Goal: Information Seeking & Learning: Learn about a topic

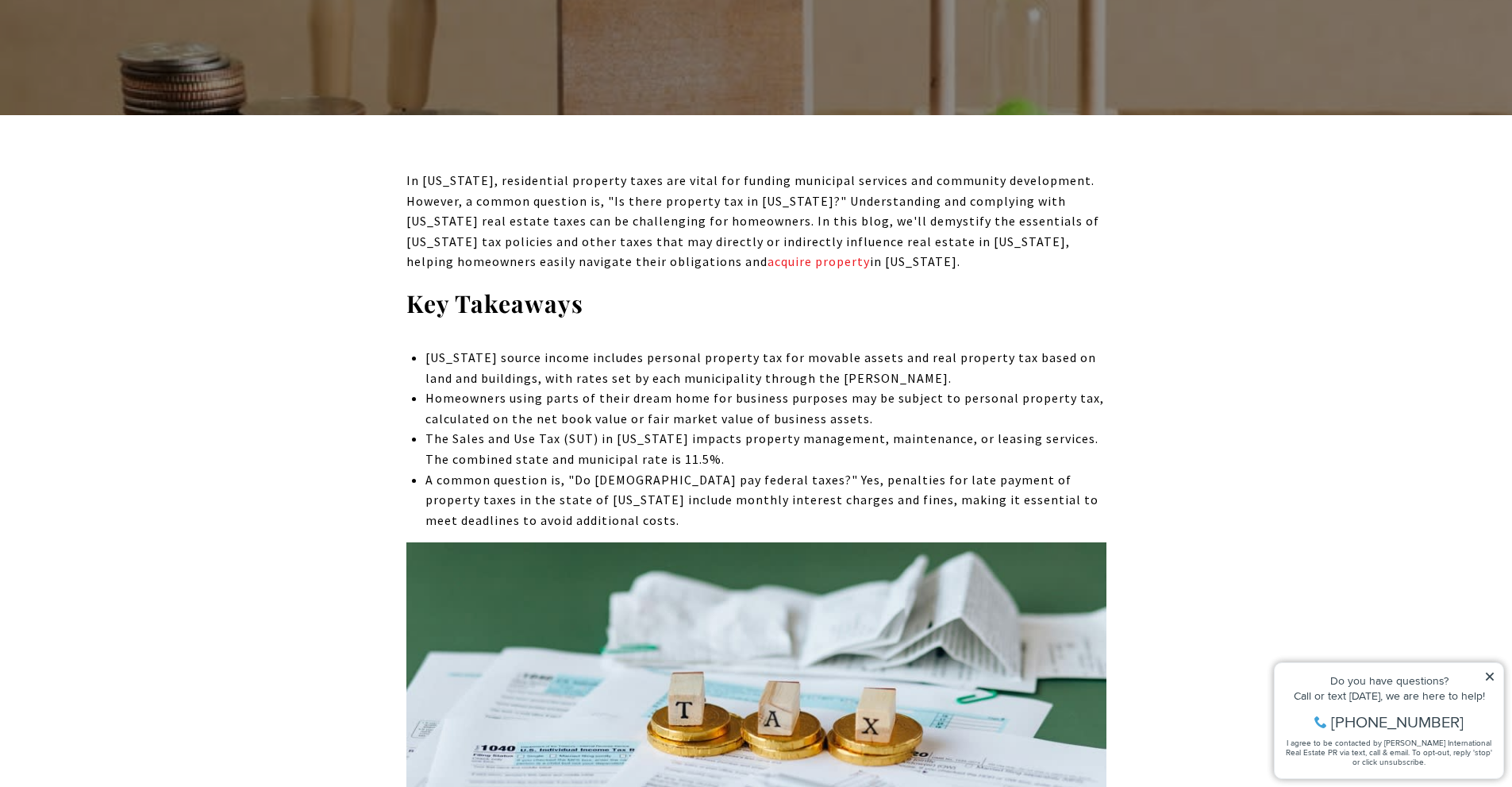
scroll to position [556, 0]
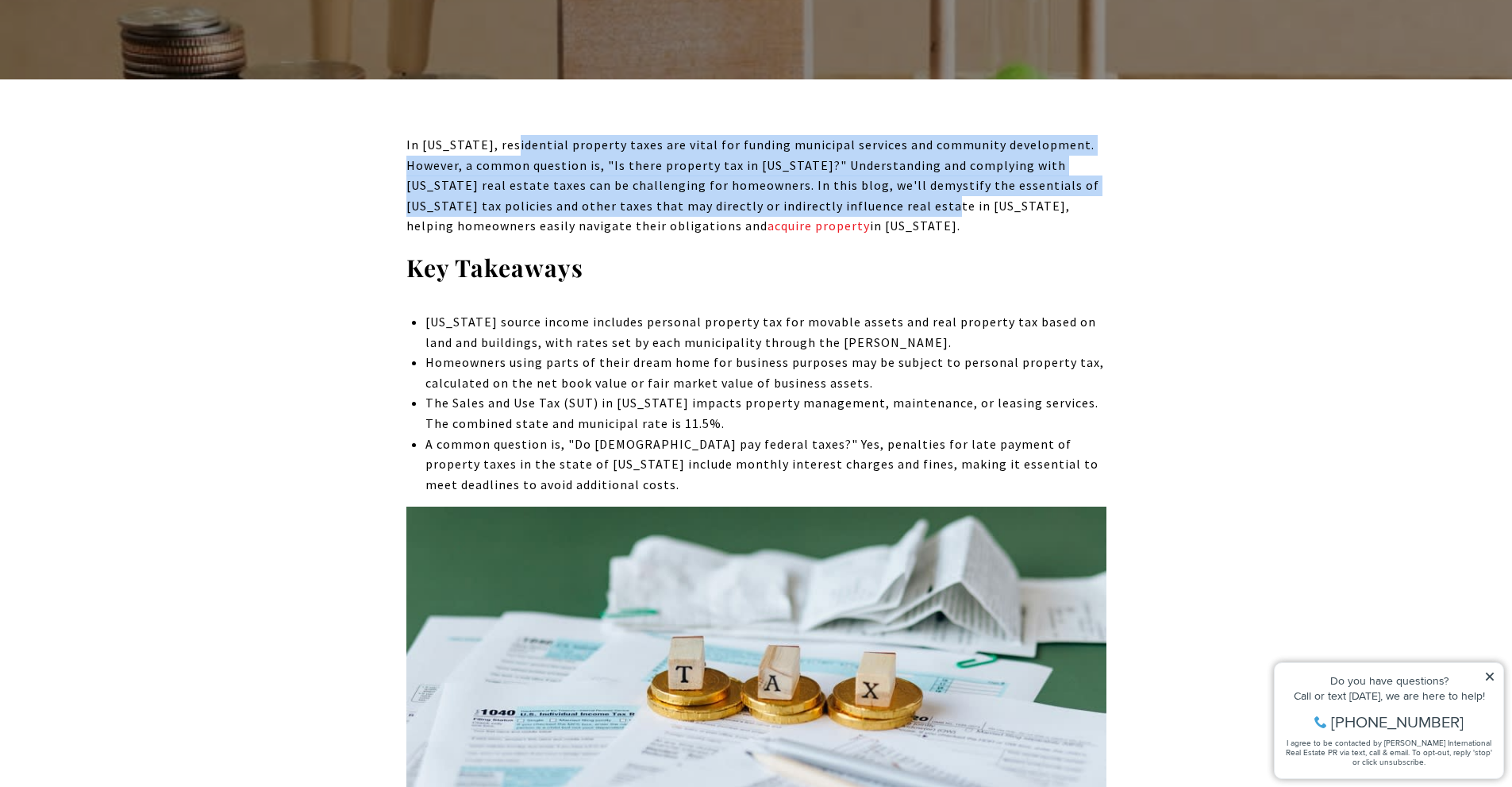
drag, startPoint x: 530, startPoint y: 144, endPoint x: 845, endPoint y: 201, distance: 320.1
click at [845, 201] on span "In [US_STATE], residential property taxes are vital for funding municipal servi…" at bounding box center [753, 185] width 693 height 97
click at [768, 228] on link "acquire property" at bounding box center [819, 226] width 102 height 16
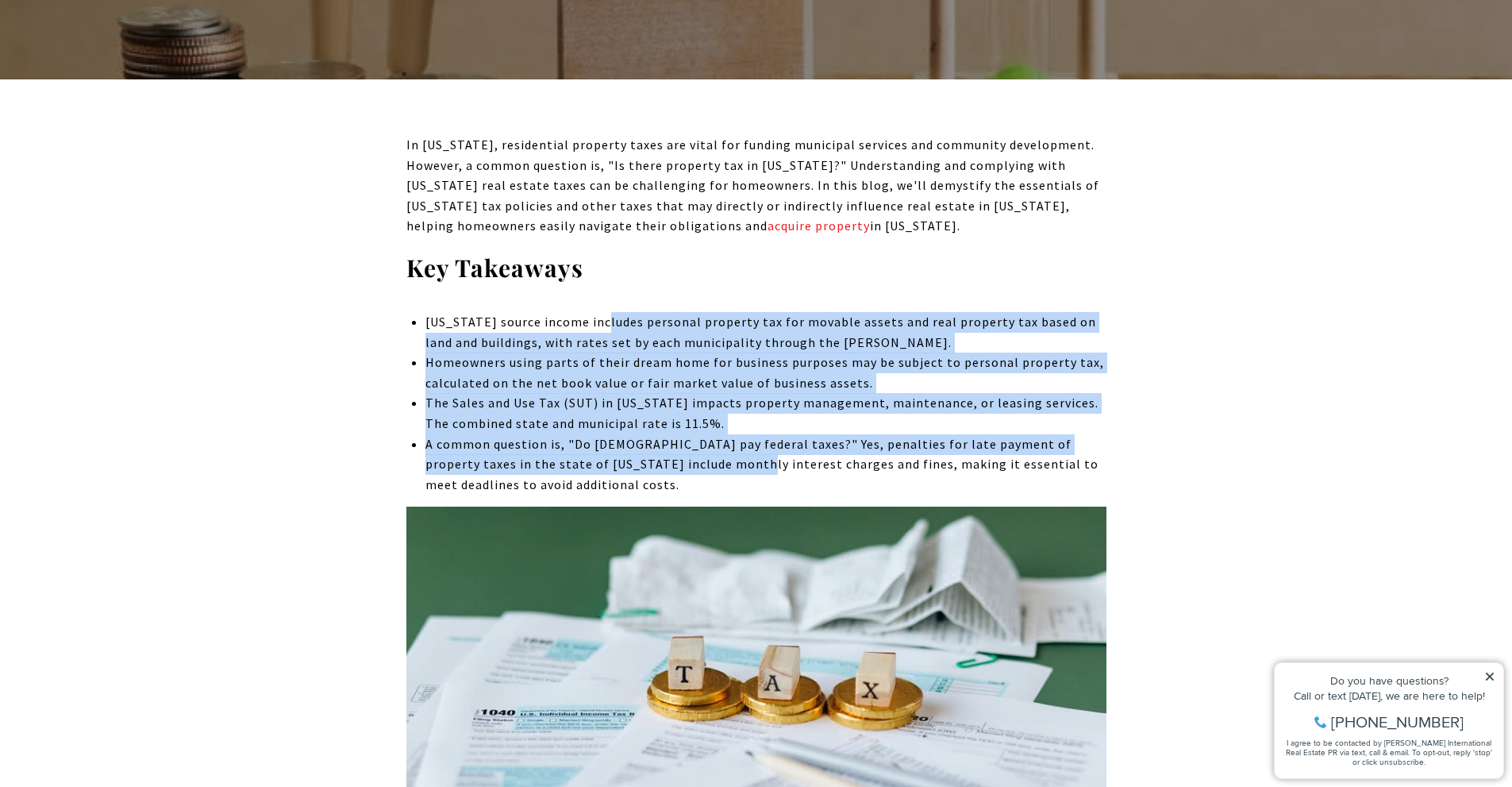
drag, startPoint x: 601, startPoint y: 325, endPoint x: 678, endPoint y: 461, distance: 156.3
click at [678, 461] on ul "[US_STATE] source income includes personal property tax for movable assets and …" at bounding box center [766, 403] width 680 height 183
click at [525, 406] on li "The Sales and Use Tax (SUT) in [US_STATE] impacts property management, maintena…" at bounding box center [766, 414] width 680 height 40
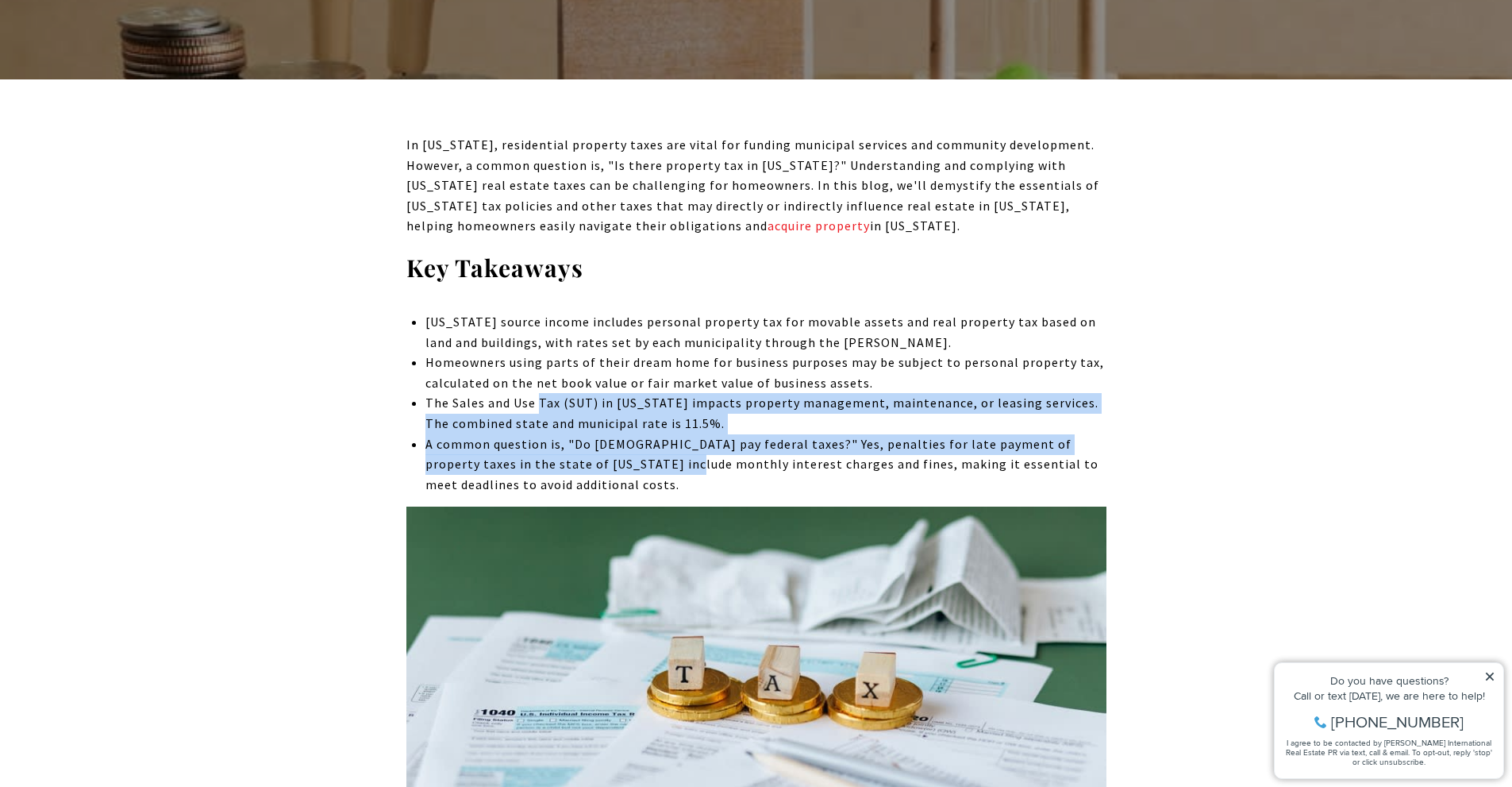
drag, startPoint x: 546, startPoint y: 398, endPoint x: 613, endPoint y: 466, distance: 95.5
click at [613, 466] on ul "[US_STATE] source income includes personal property tax for movable assets and …" at bounding box center [766, 403] width 680 height 183
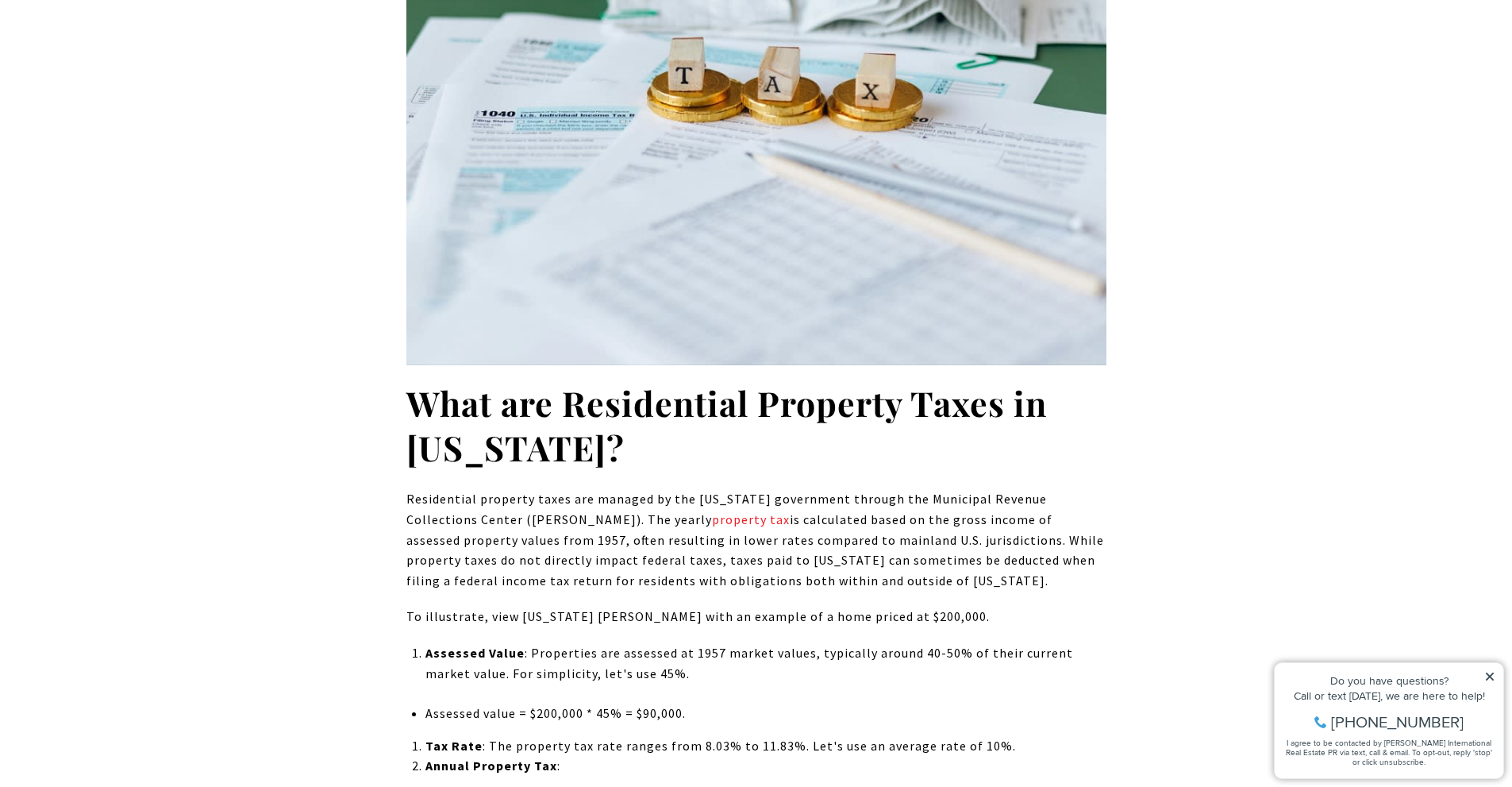
scroll to position [1483, 0]
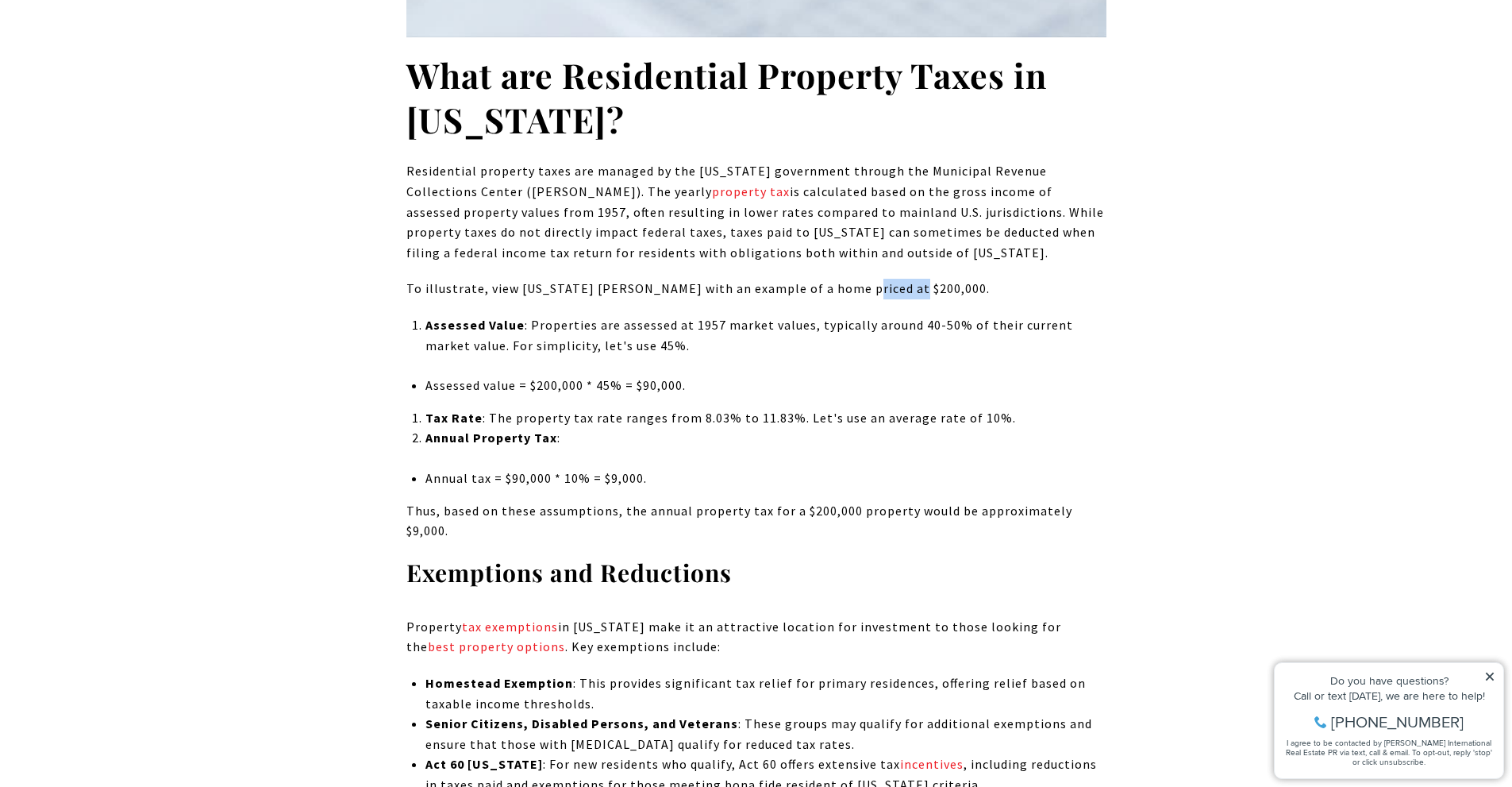
drag, startPoint x: 841, startPoint y: 285, endPoint x: 887, endPoint y: 285, distance: 46.0
click at [887, 285] on p "To illustrate, view [US_STATE] [PERSON_NAME] with an example of a home priced a…" at bounding box center [756, 289] width 700 height 21
drag, startPoint x: 600, startPoint y: 325, endPoint x: 679, endPoint y: 323, distance: 79.0
click at [679, 323] on p "Assessed Value : Properties are assessed at 1957 market values, typically aroun…" at bounding box center [766, 335] width 680 height 40
drag, startPoint x: 735, startPoint y: 329, endPoint x: 817, endPoint y: 330, distance: 82.0
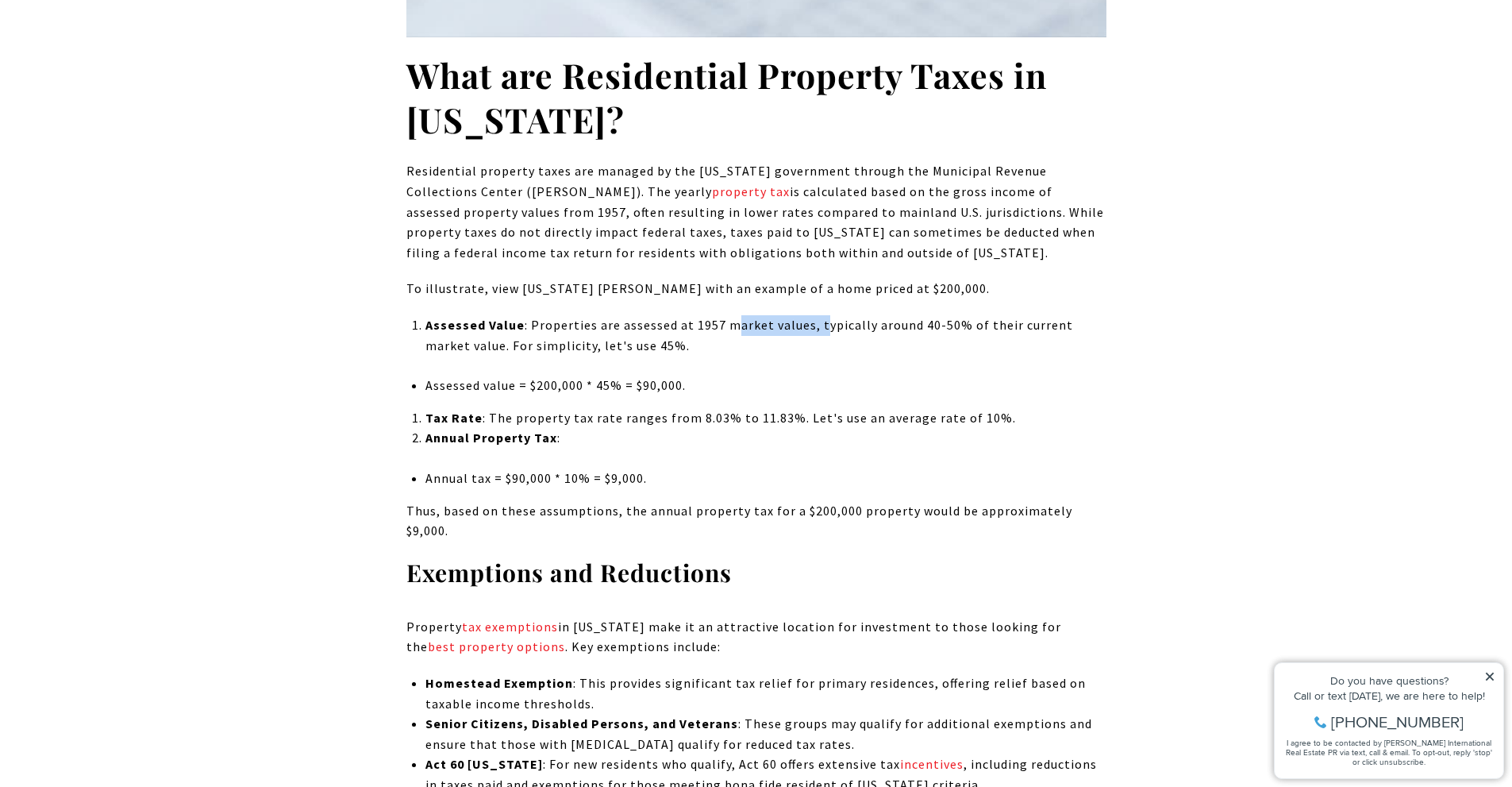
click at [817, 329] on p "Assessed Value : Properties are assessed at 1957 market values, typically aroun…" at bounding box center [766, 335] width 680 height 40
drag, startPoint x: 894, startPoint y: 324, endPoint x: 976, endPoint y: 324, distance: 82.0
click at [976, 324] on p "Assessed Value : Properties are assessed at 1957 market values, typically aroun…" at bounding box center [766, 335] width 680 height 40
drag, startPoint x: 686, startPoint y: 319, endPoint x: 740, endPoint y: 327, distance: 54.6
click at [728, 325] on p "Assessed Value : Properties are assessed at 1957 market values, typically aroun…" at bounding box center [766, 335] width 680 height 40
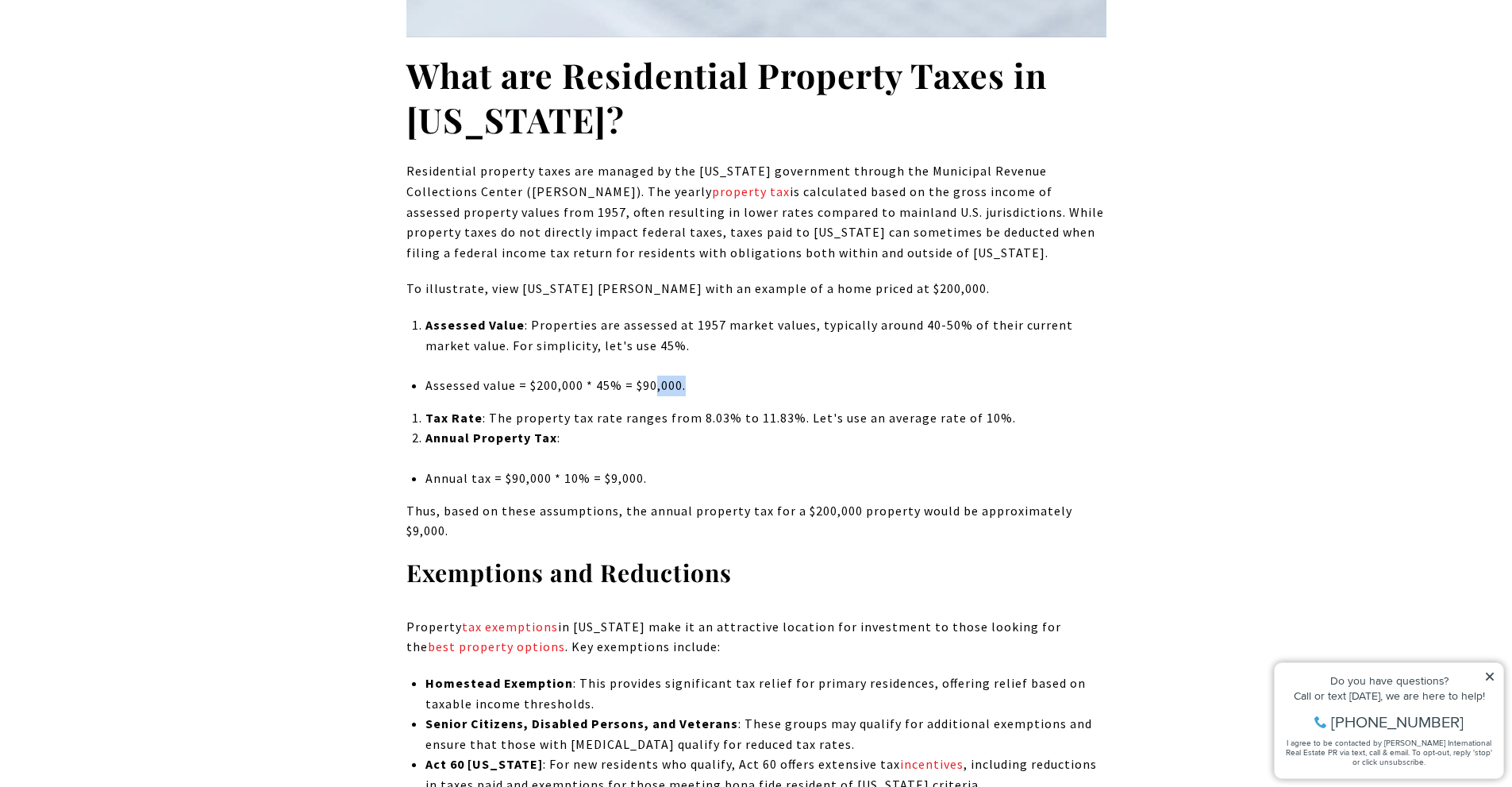
drag, startPoint x: 658, startPoint y: 386, endPoint x: 709, endPoint y: 386, distance: 51.0
click at [709, 386] on li "Assessed value = $200,000 * 45% = $90,000." at bounding box center [766, 386] width 680 height 21
drag, startPoint x: 675, startPoint y: 416, endPoint x: 786, endPoint y: 415, distance: 111.0
click at [786, 415] on p "Tax Rate : The property tax rate ranges from 8.03% to 11.83%. Let's use an aver…" at bounding box center [766, 418] width 680 height 21
drag, startPoint x: 663, startPoint y: 479, endPoint x: 571, endPoint y: 482, distance: 92.0
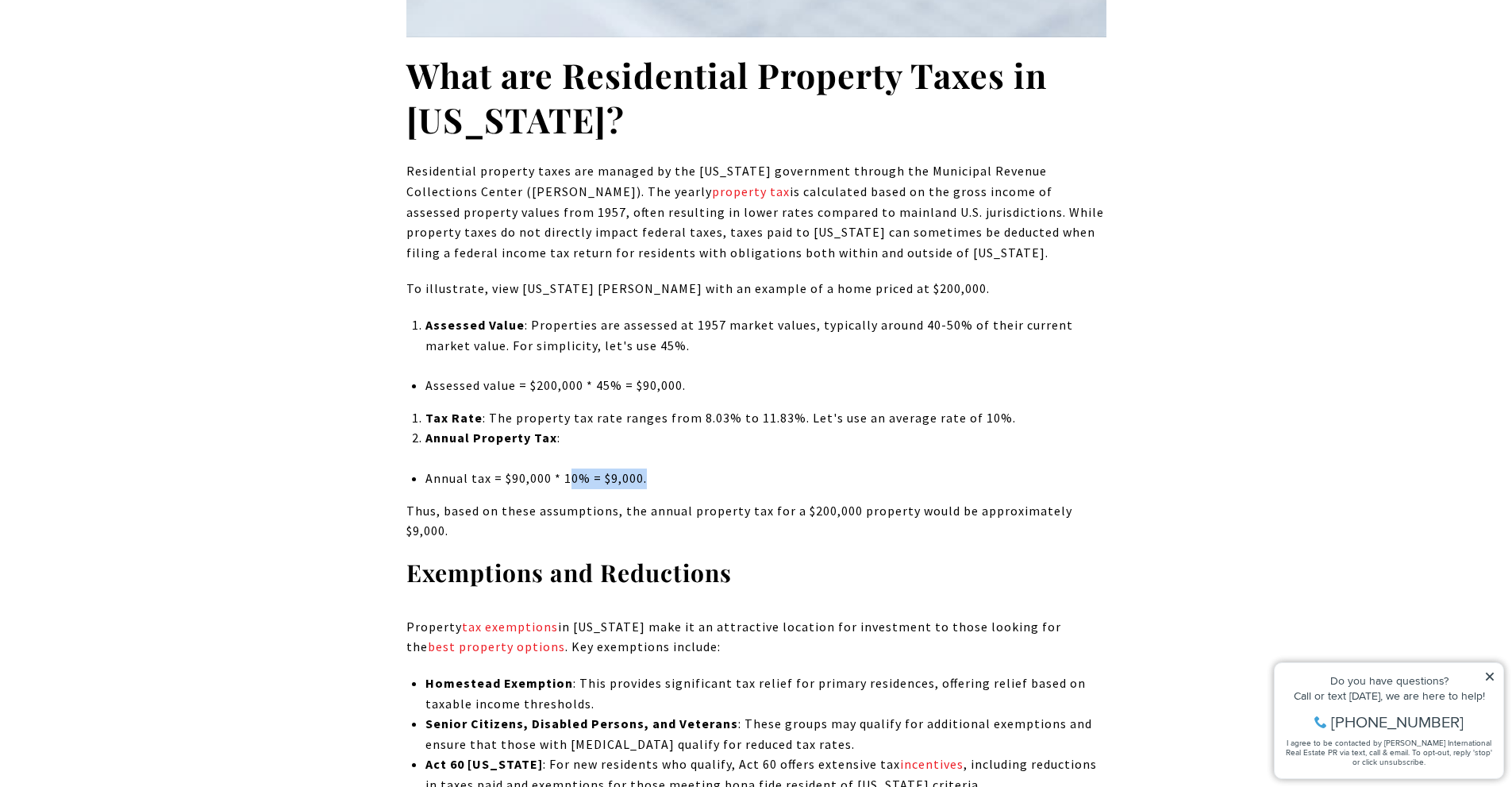
click at [571, 482] on li "Annual tax = $90,000 * 10% = $9,000." at bounding box center [766, 479] width 680 height 21
click at [800, 476] on li "Annual tax = $90,000 * 10% = $9,000." at bounding box center [766, 479] width 680 height 21
drag, startPoint x: 610, startPoint y: 504, endPoint x: 774, endPoint y: 507, distance: 164.0
click at [774, 507] on p "Thus, based on these assumptions, the annual property tax for a $200,000 proper…" at bounding box center [756, 522] width 700 height 40
drag, startPoint x: 840, startPoint y: 508, endPoint x: 957, endPoint y: 508, distance: 117.0
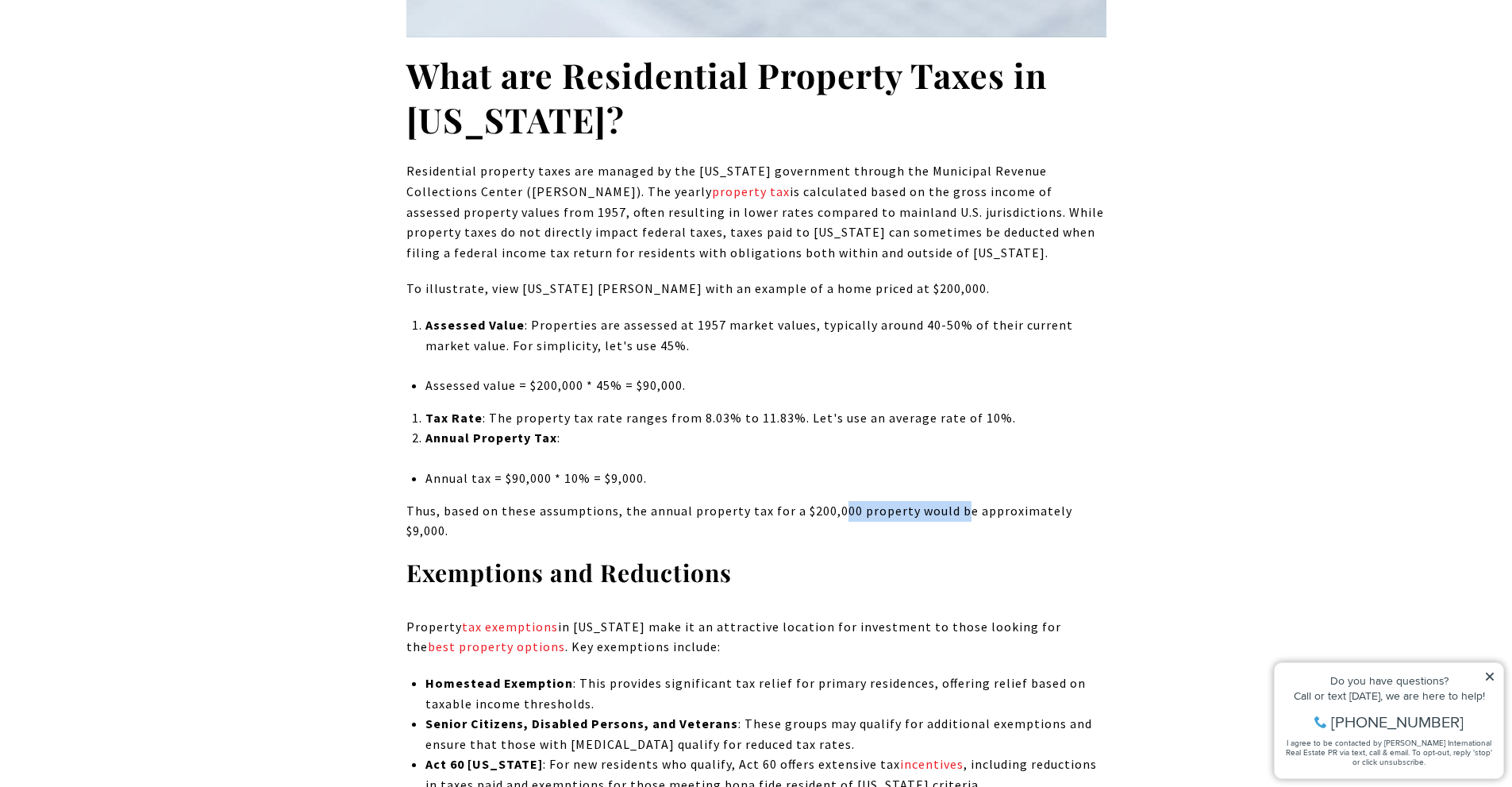
click at [957, 508] on p "Thus, based on these assumptions, the annual property tax for a $200,000 proper…" at bounding box center [756, 522] width 700 height 40
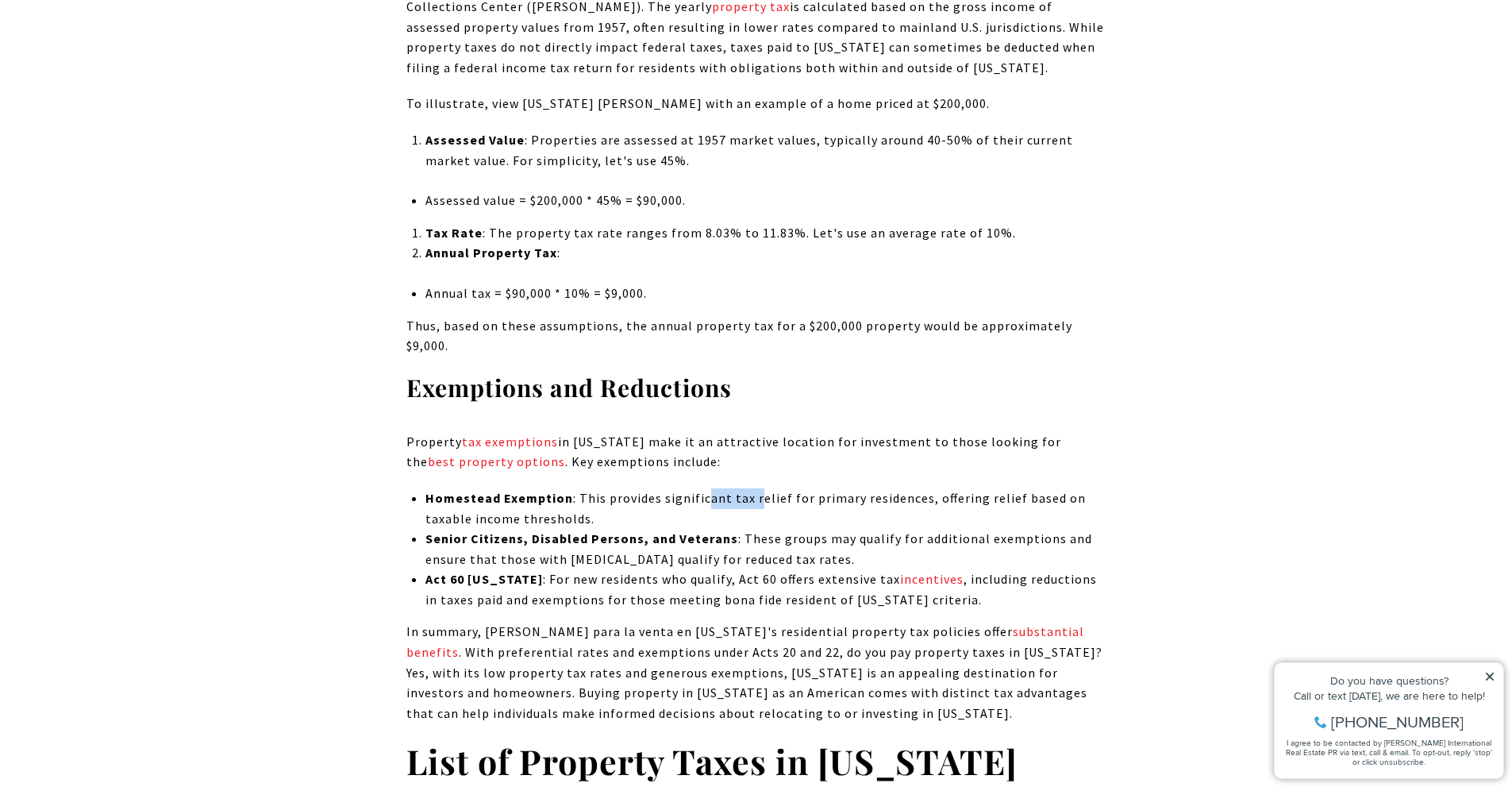
drag, startPoint x: 708, startPoint y: 472, endPoint x: 755, endPoint y: 472, distance: 47.0
click at [755, 489] on li "Homestead Exemption : This provides significant tax relief for primary residenc…" at bounding box center [766, 509] width 680 height 40
drag, startPoint x: 654, startPoint y: 527, endPoint x: 742, endPoint y: 523, distance: 88.1
click at [742, 529] on li "Senior Citizens, Disabled Persons, and Veterans : These groups may qualify for …" at bounding box center [766, 549] width 680 height 40
click at [791, 529] on li "Senior Citizens, Disabled Persons, and Veterans : These groups may qualify for …" at bounding box center [766, 549] width 680 height 40
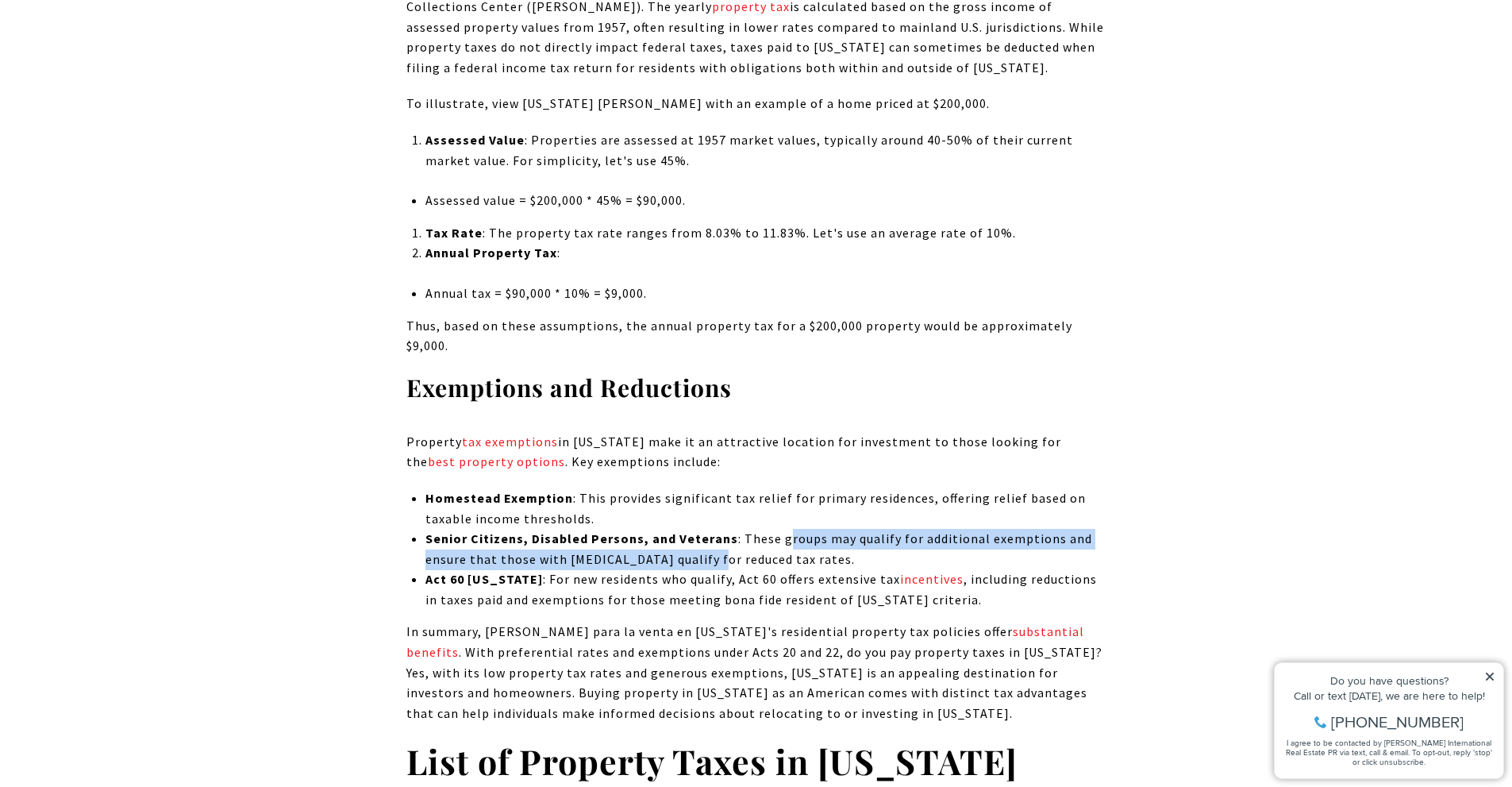
drag, startPoint x: 808, startPoint y: 521, endPoint x: 712, endPoint y: 535, distance: 97.0
click at [712, 535] on li "Senior Citizens, Disabled Persons, and Veterans : These groups may qualify for …" at bounding box center [766, 549] width 680 height 40
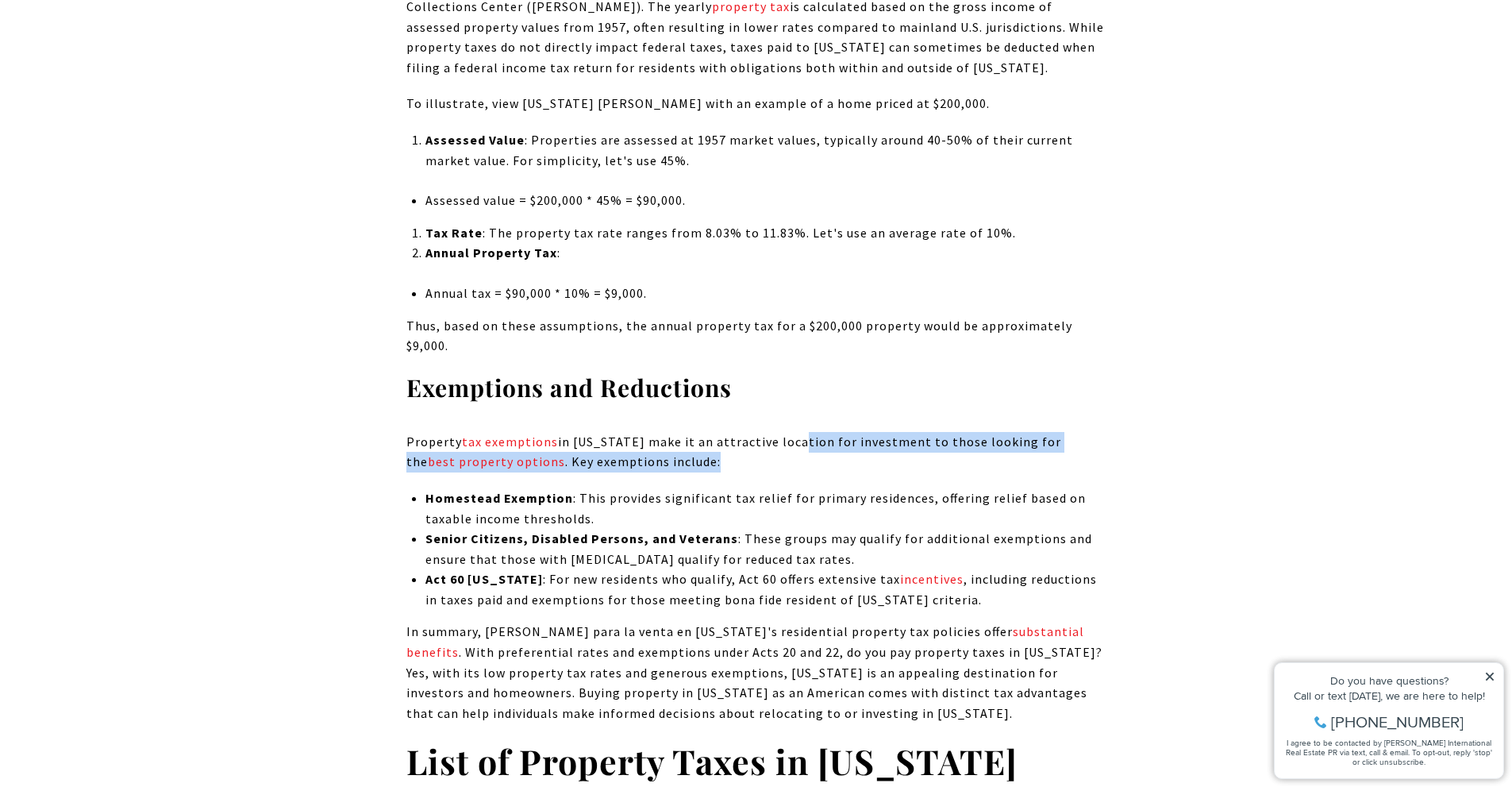
drag, startPoint x: 792, startPoint y: 416, endPoint x: 782, endPoint y: 435, distance: 21.5
click at [782, 435] on p "Property tax exemptions in [US_STATE] make it an attractive location for invest…" at bounding box center [756, 452] width 700 height 40
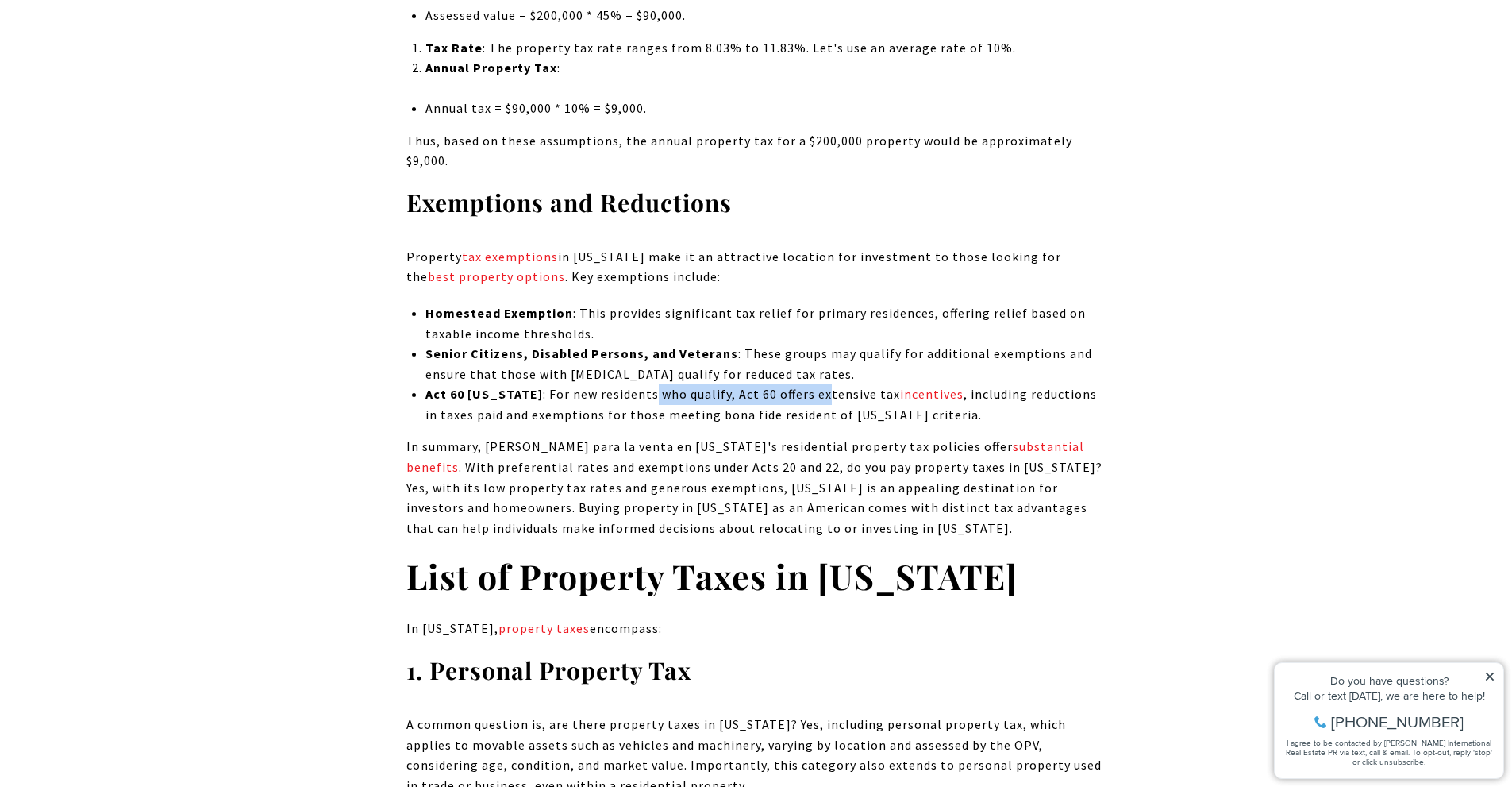
drag, startPoint x: 658, startPoint y: 378, endPoint x: 825, endPoint y: 383, distance: 167.1
click at [825, 385] on li "Act 60 [US_STATE] : For new residents who qualify, Act 60 offers extensive tax …" at bounding box center [766, 405] width 680 height 40
drag, startPoint x: 605, startPoint y: 429, endPoint x: 829, endPoint y: 429, distance: 224.0
click at [829, 437] on p "In summary, [PERSON_NAME] para la venta en [US_STATE]'s residential property ta…" at bounding box center [756, 488] width 700 height 102
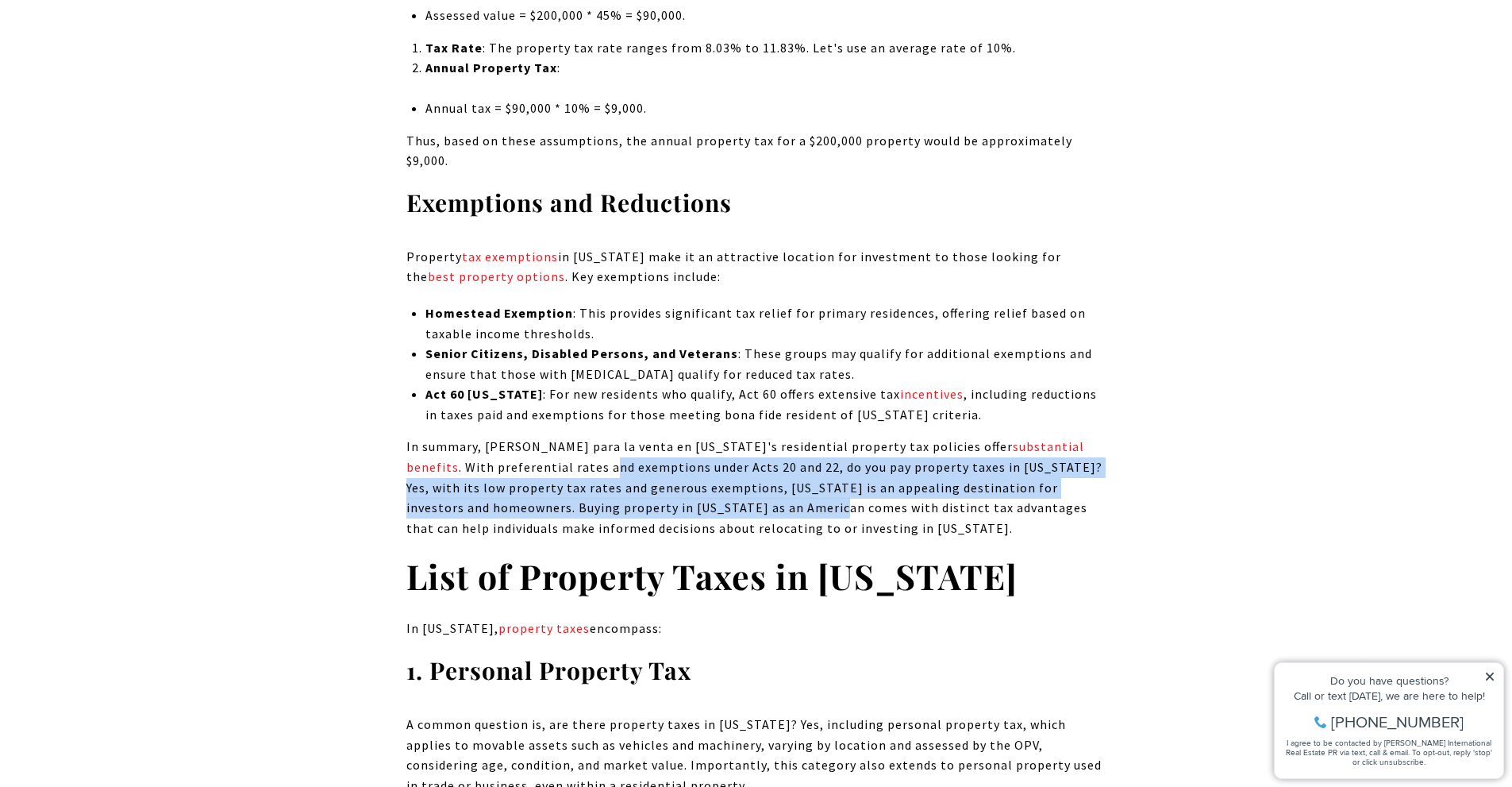
drag, startPoint x: 528, startPoint y: 443, endPoint x: 658, endPoint y: 491, distance: 138.6
click at [658, 491] on p "In summary, [PERSON_NAME] para la venta en [US_STATE]'s residential property ta…" at bounding box center [756, 488] width 700 height 102
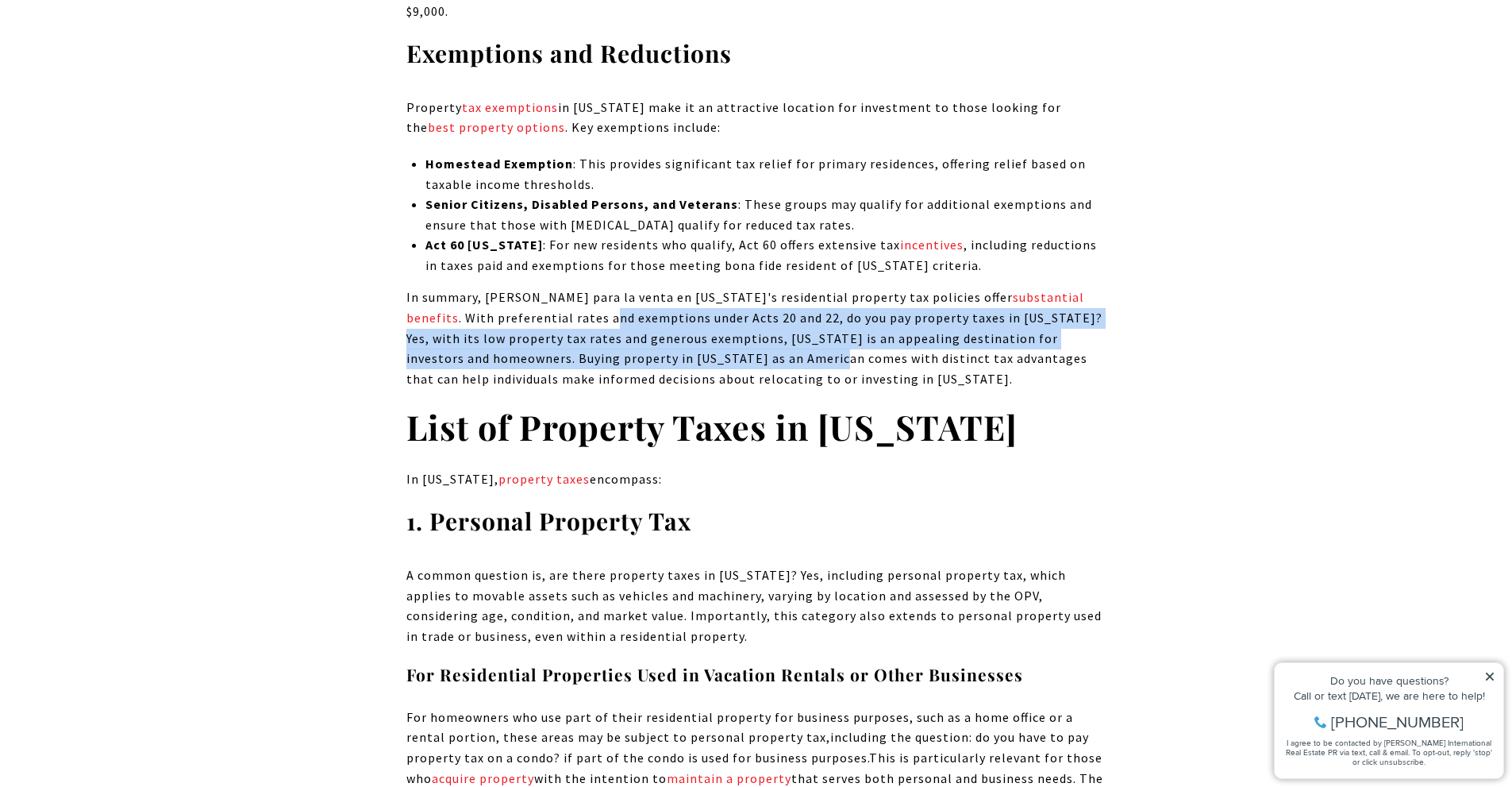
scroll to position [2039, 0]
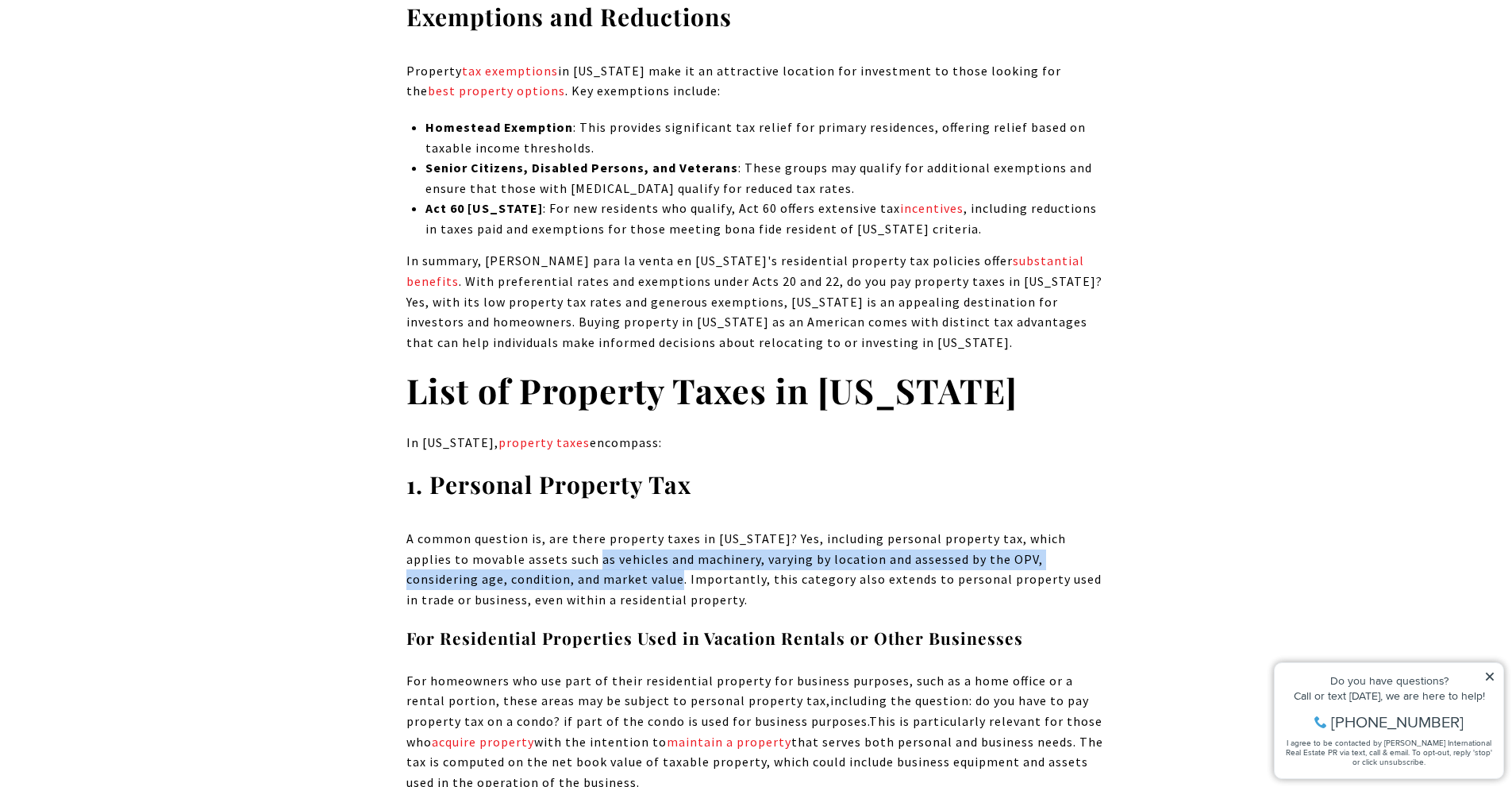
drag, startPoint x: 557, startPoint y: 531, endPoint x: 565, endPoint y: 553, distance: 23.4
click at [565, 553] on span "A common question is, are there property taxes in [US_STATE]? Yes, including pe…" at bounding box center [754, 569] width 696 height 77
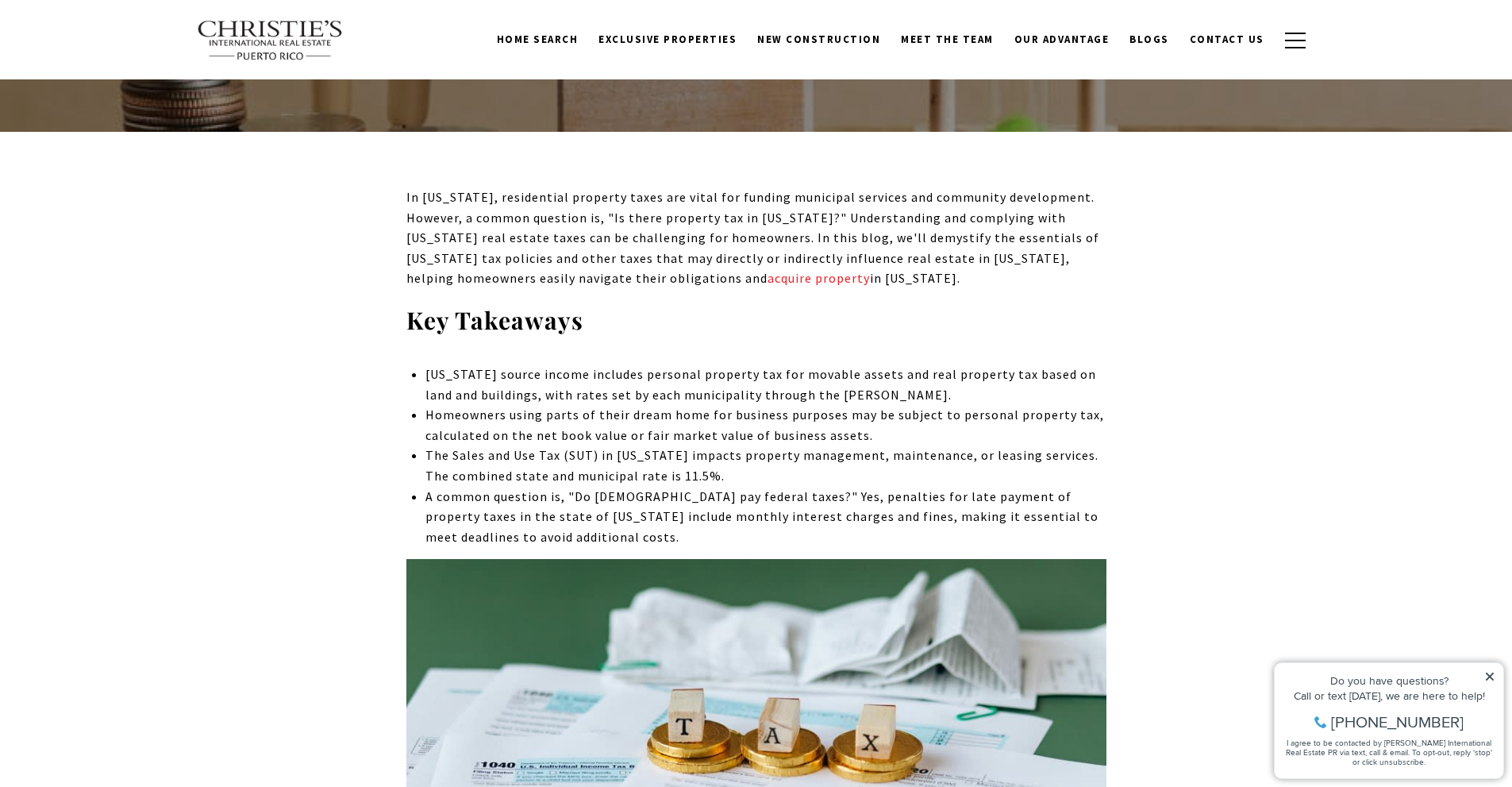
scroll to position [185, 0]
